Goal: Check status: Check status

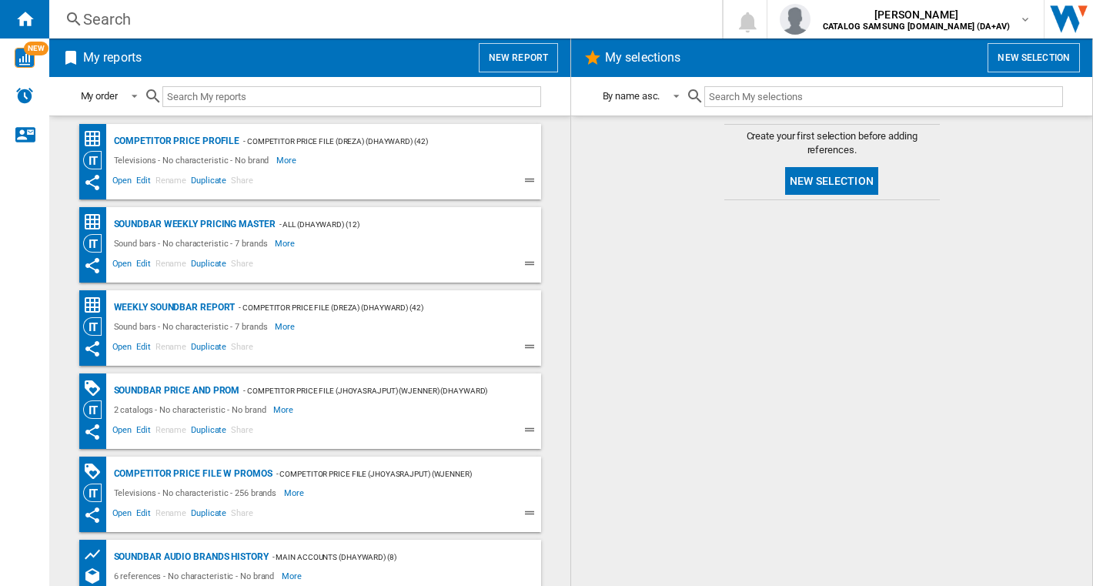
click at [215, 379] on div "Soundbar Price and Prom - Competitor price file (jhoyasrajput) (wjenner) (dhayw…" at bounding box center [310, 410] width 462 height 75
click at [215, 386] on div "Soundbar Price and Prom" at bounding box center [175, 390] width 130 height 19
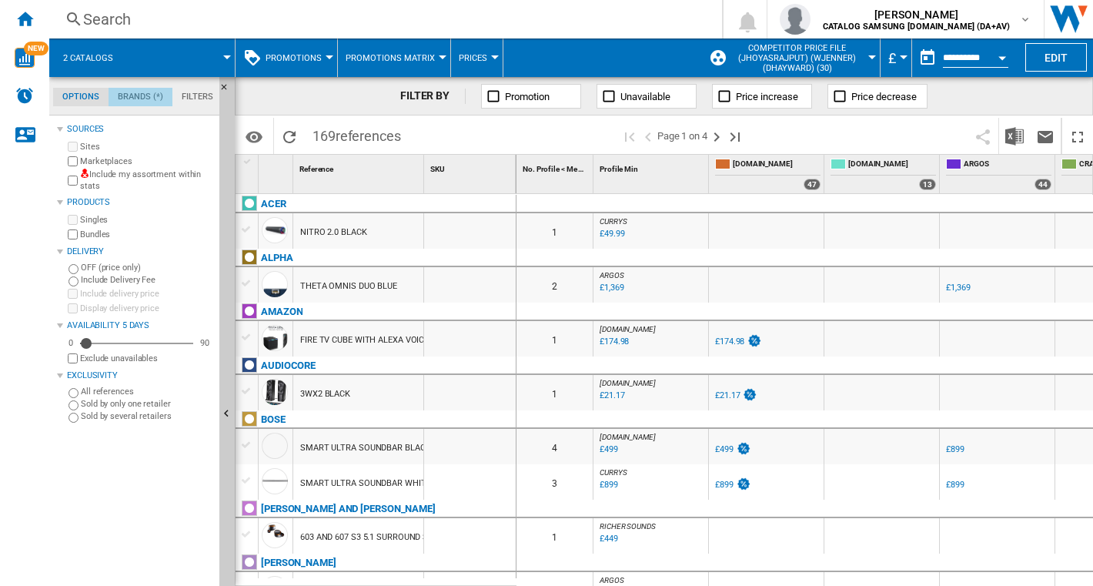
click at [138, 88] on md-tab-item "Brands (*)" at bounding box center [141, 97] width 64 height 18
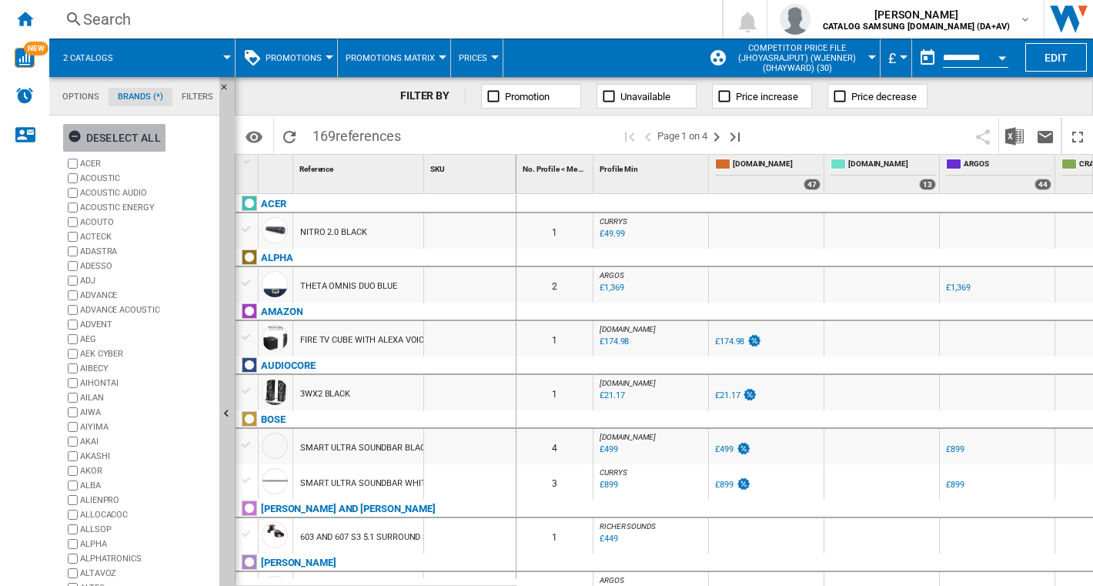
click at [75, 140] on ng-md-icon "button" at bounding box center [77, 138] width 18 height 18
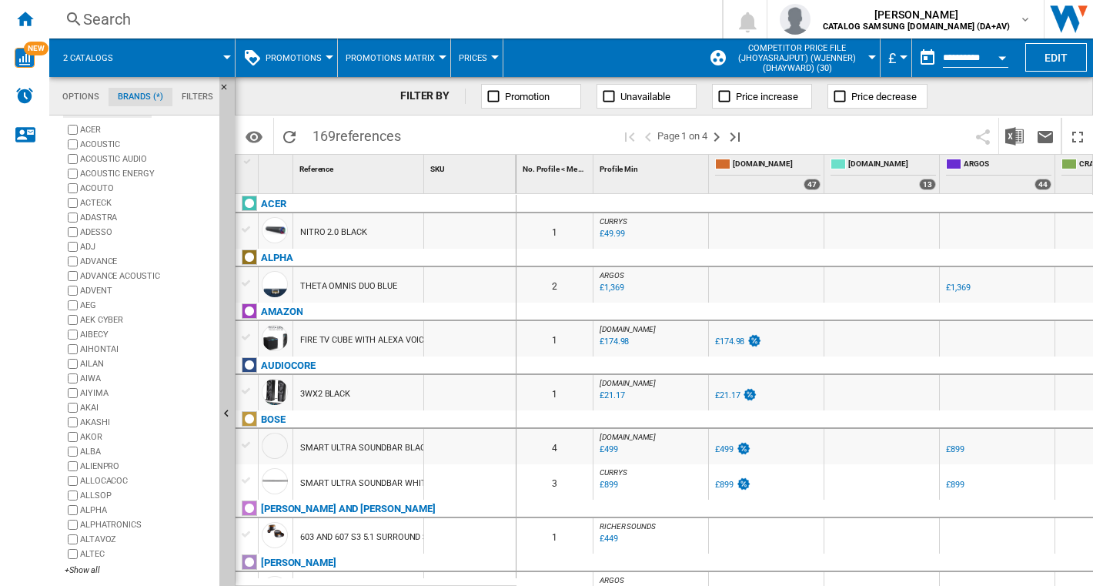
scroll to position [35, 0]
click at [90, 566] on div "+Show all" at bounding box center [139, 569] width 149 height 12
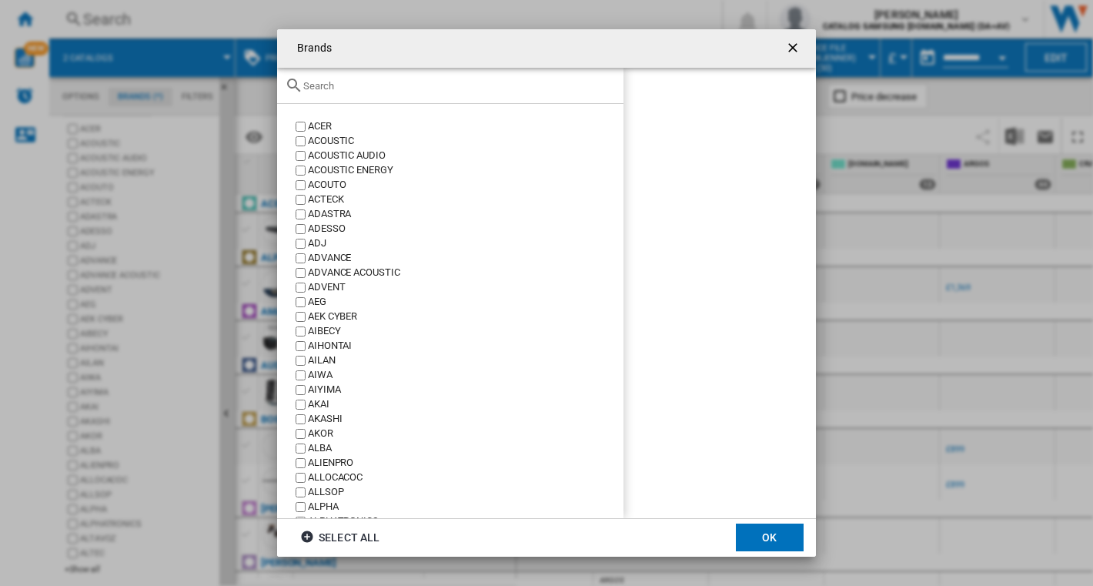
click at [415, 86] on input "text" at bounding box center [459, 86] width 312 height 12
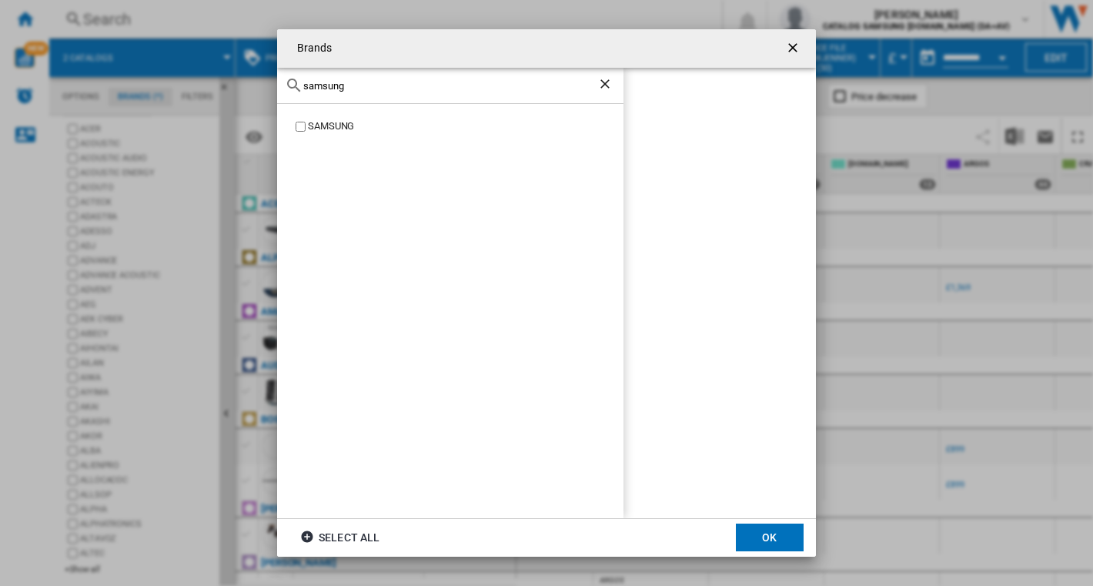
type input "samsung"
click at [322, 123] on div "SAMSUNG" at bounding box center [466, 126] width 316 height 15
click at [777, 546] on button "OK" at bounding box center [770, 537] width 68 height 28
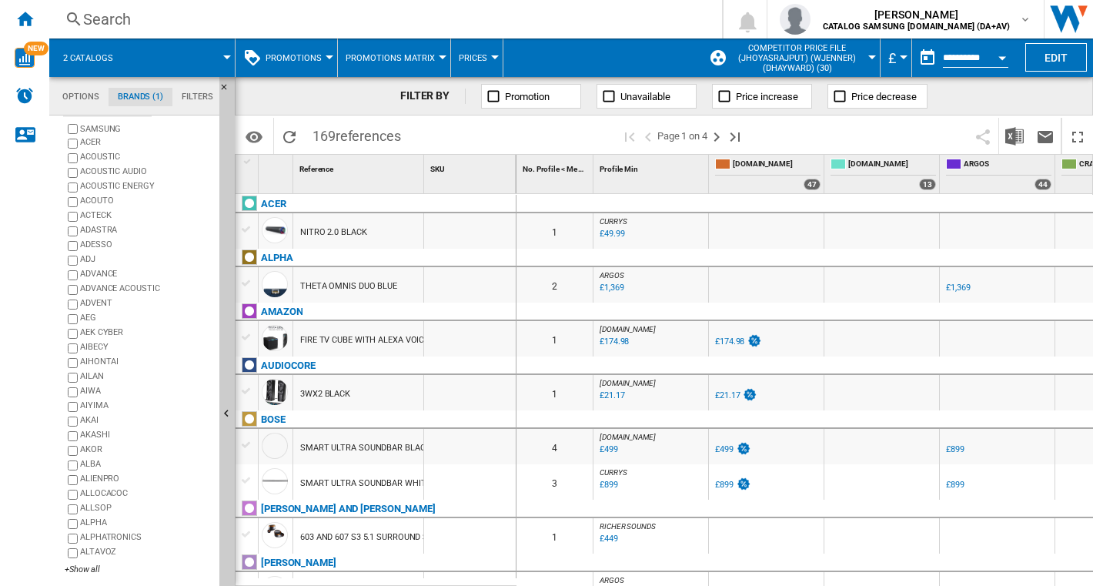
scroll to position [0, 0]
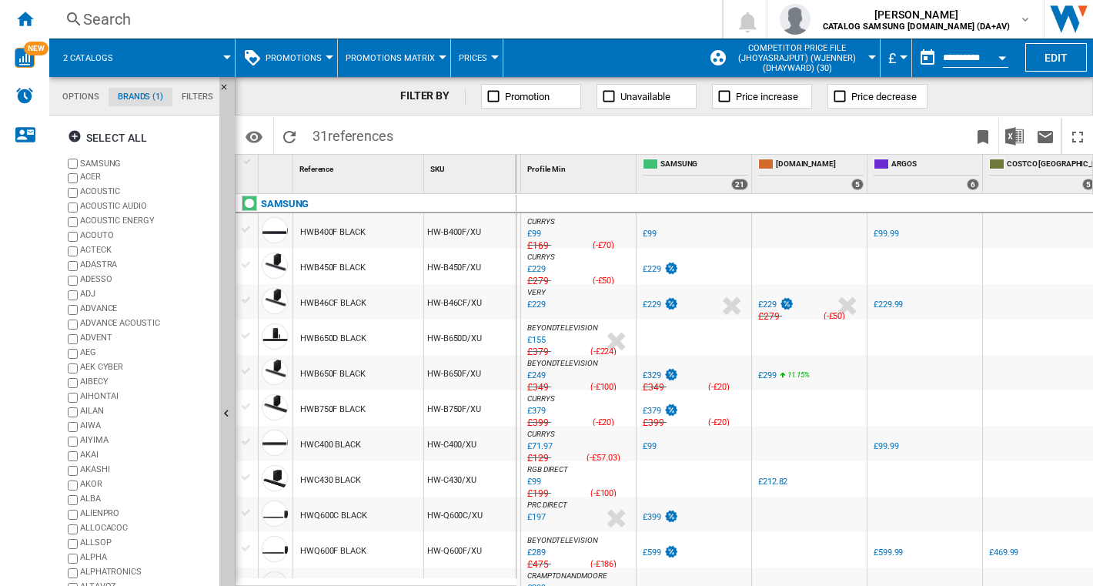
scroll to position [0, 83]
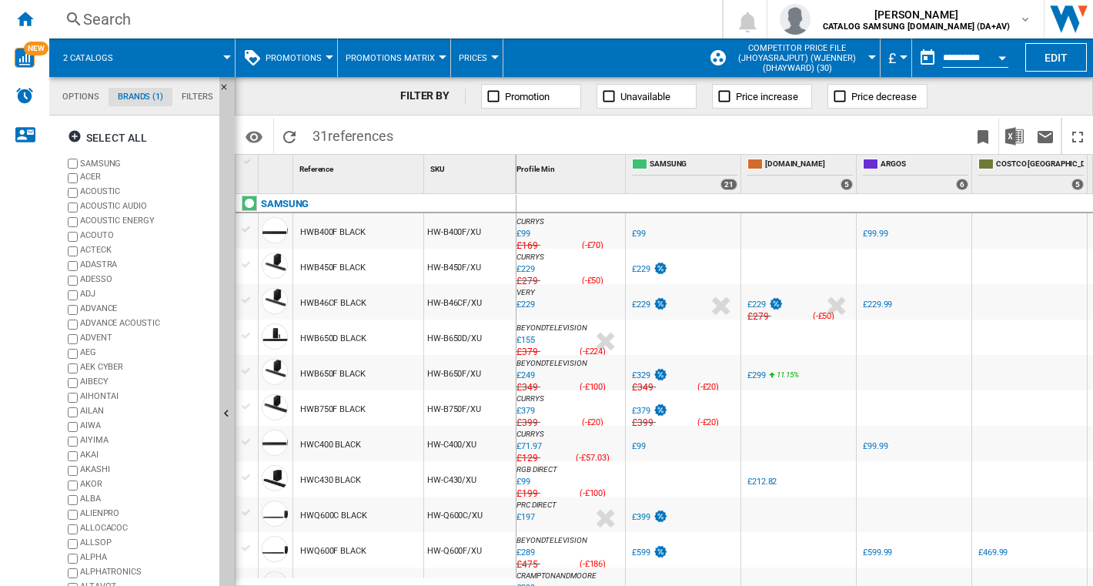
click at [999, 54] on button "Open calendar" at bounding box center [1002, 56] width 28 height 28
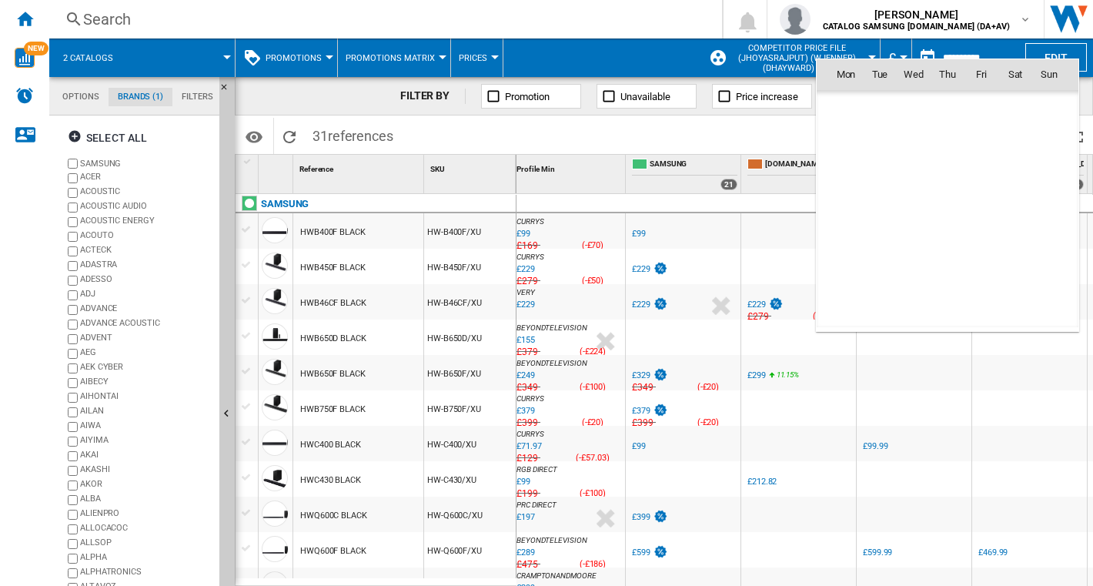
scroll to position [7342, 0]
click at [869, 99] on md-icon "September 2025" at bounding box center [876, 108] width 18 height 18
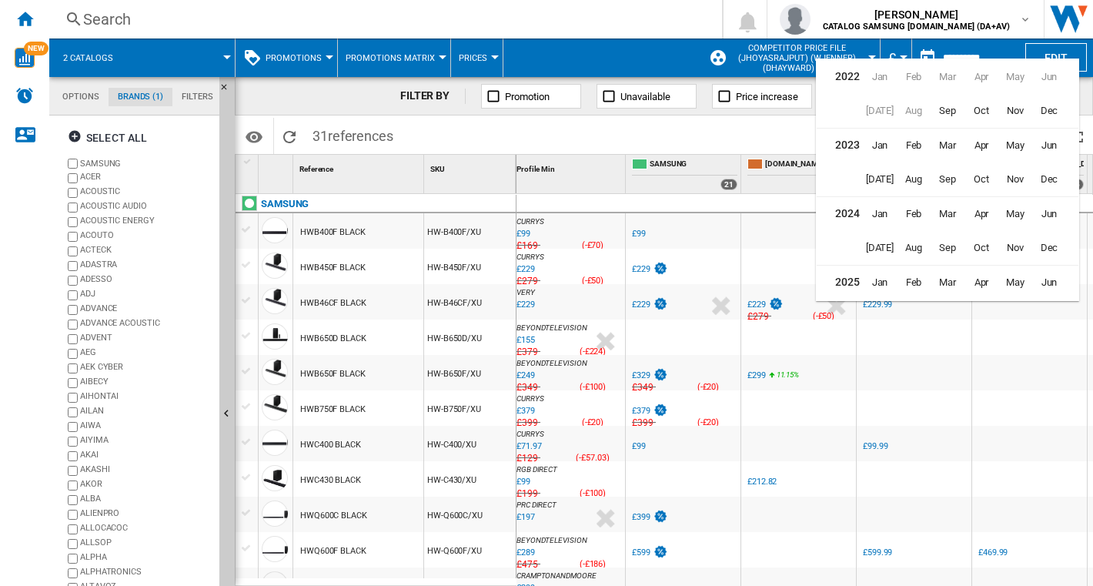
scroll to position [37, 0]
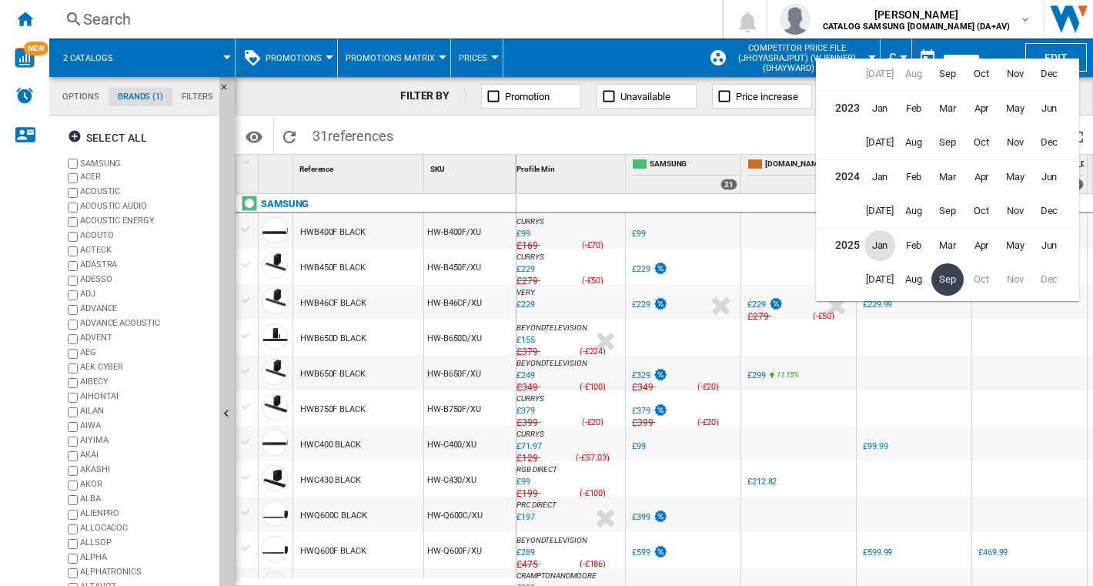
click at [887, 243] on span "Jan" at bounding box center [879, 245] width 31 height 31
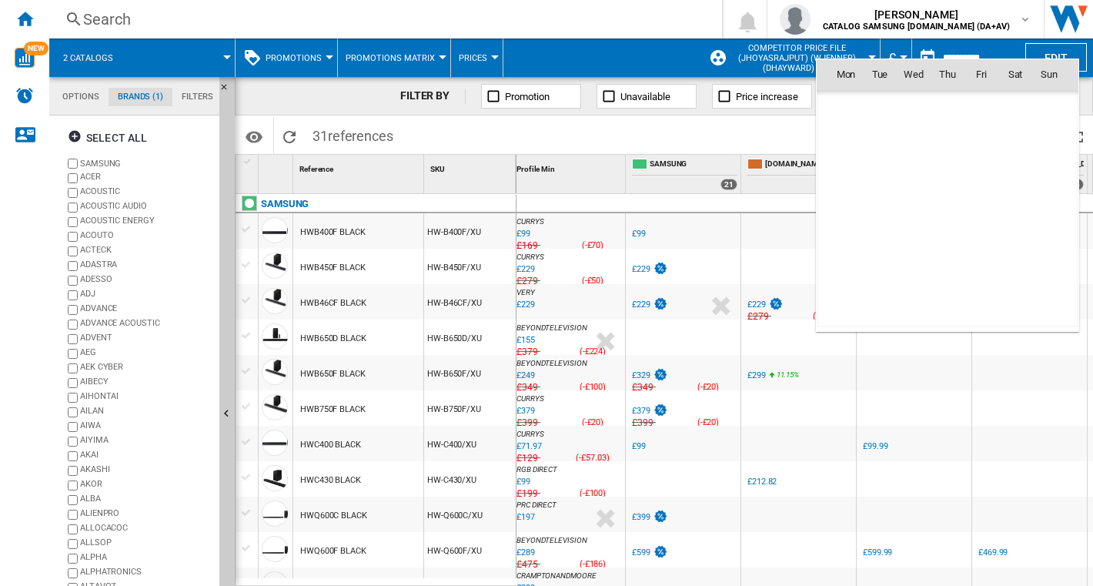
scroll to position [5711, 0]
click at [911, 135] on span "1" at bounding box center [913, 141] width 31 height 31
type input "**********"
